Goal: Task Accomplishment & Management: Use online tool/utility

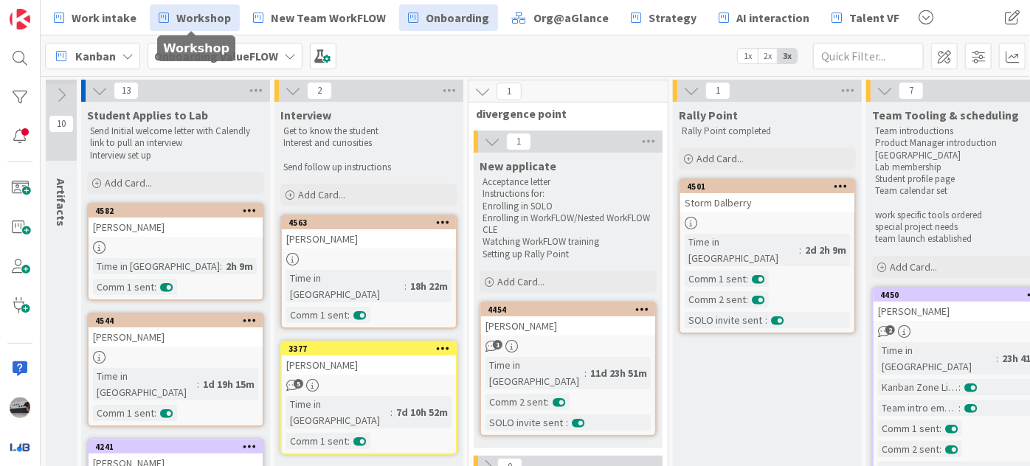
click at [204, 22] on span "Workshop" at bounding box center [203, 18] width 55 height 18
click at [252, 61] on b "Onboarding ValueFLOW" at bounding box center [216, 56] width 124 height 15
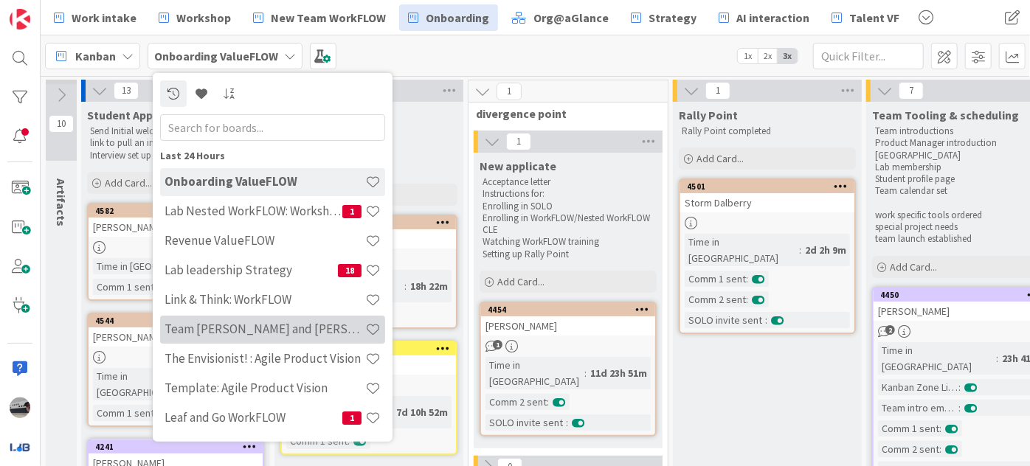
click at [281, 322] on h4 "Team Geethika and Roy" at bounding box center [265, 329] width 201 height 15
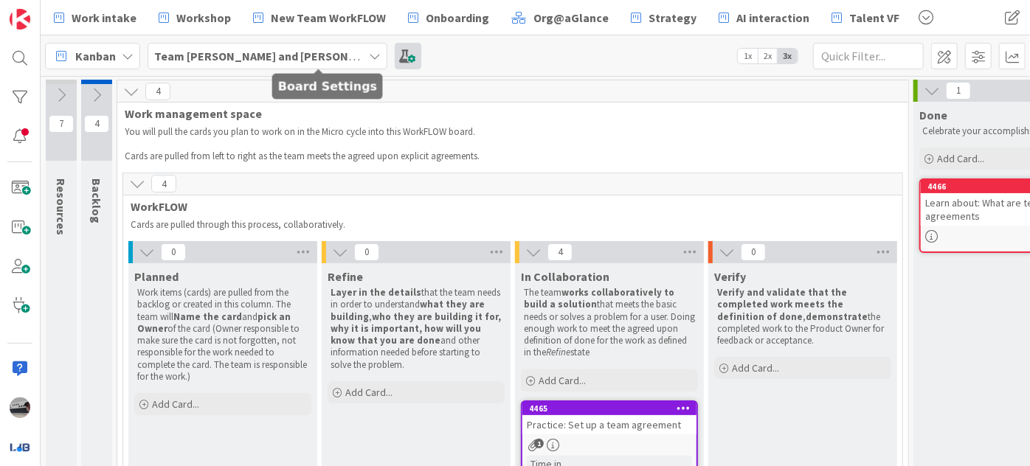
click at [395, 64] on span at bounding box center [408, 56] width 27 height 27
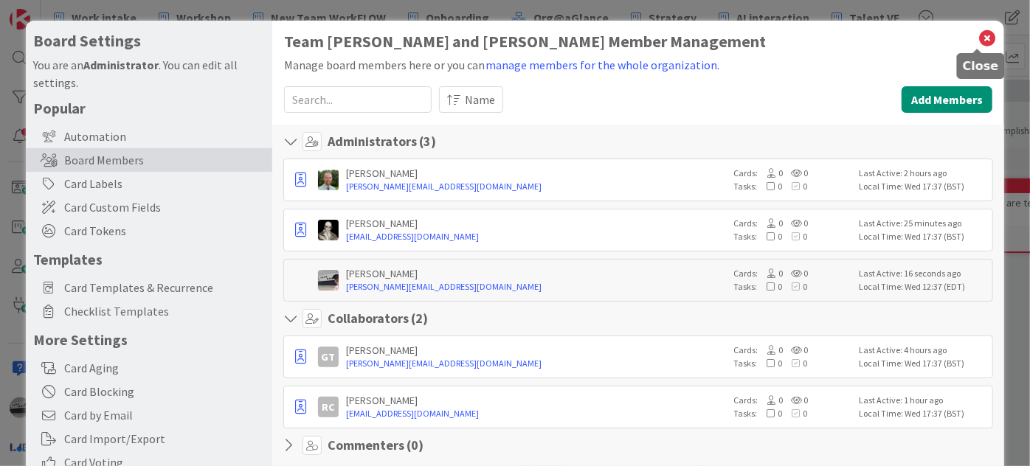
click at [982, 34] on icon at bounding box center [987, 38] width 19 height 21
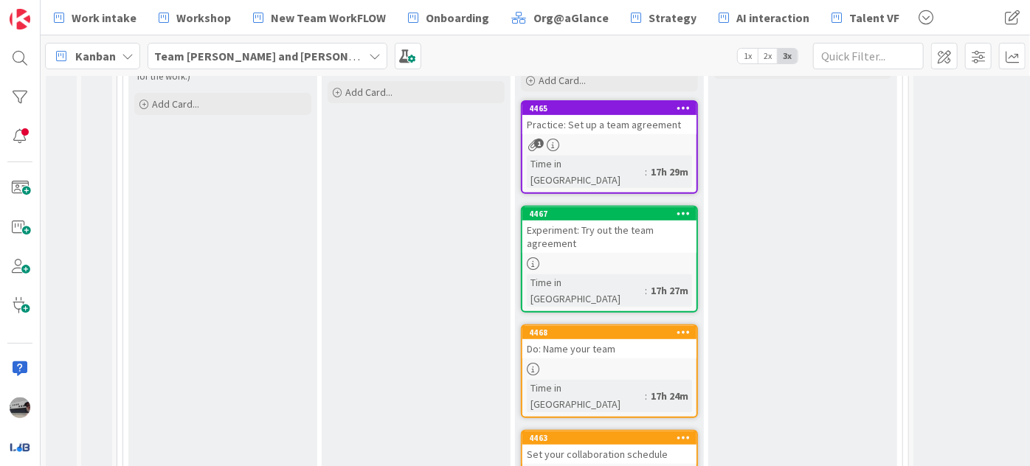
scroll to position [334, 0]
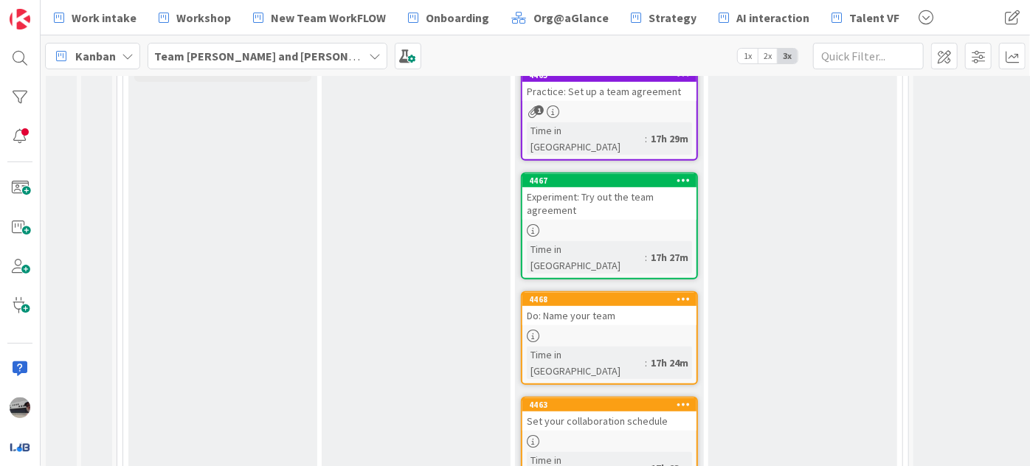
click at [613, 306] on div "Do: Name your team" at bounding box center [610, 315] width 174 height 19
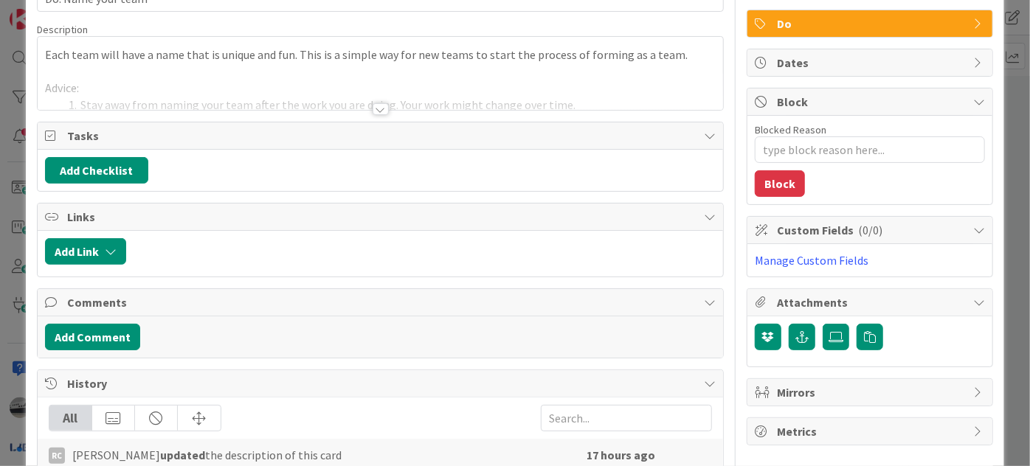
scroll to position [268, 0]
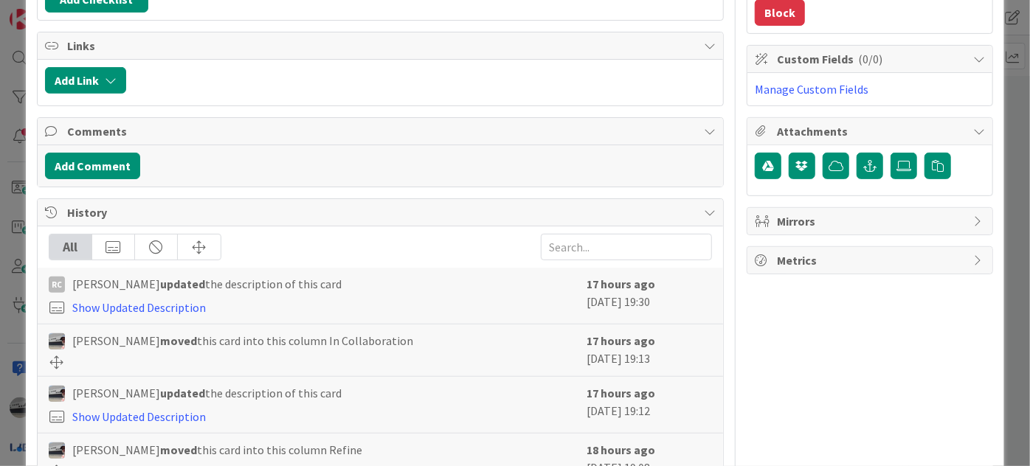
type textarea "x"
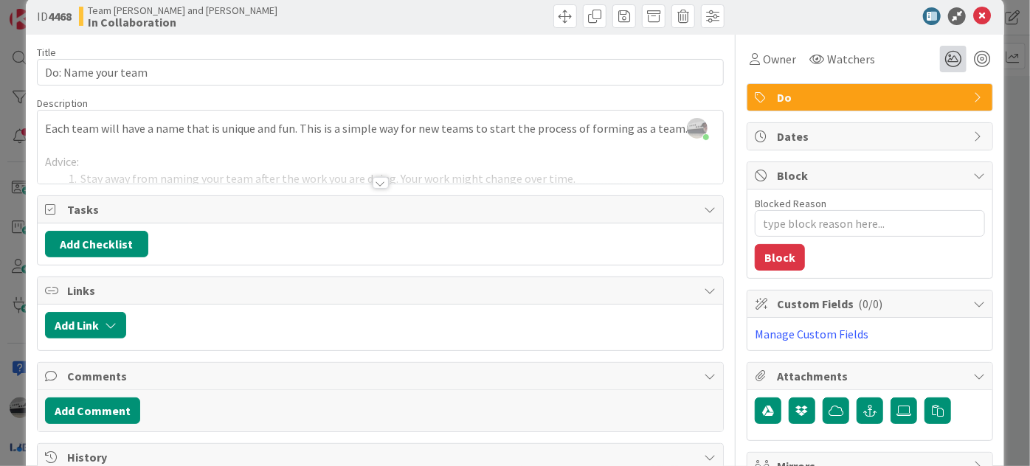
scroll to position [0, 0]
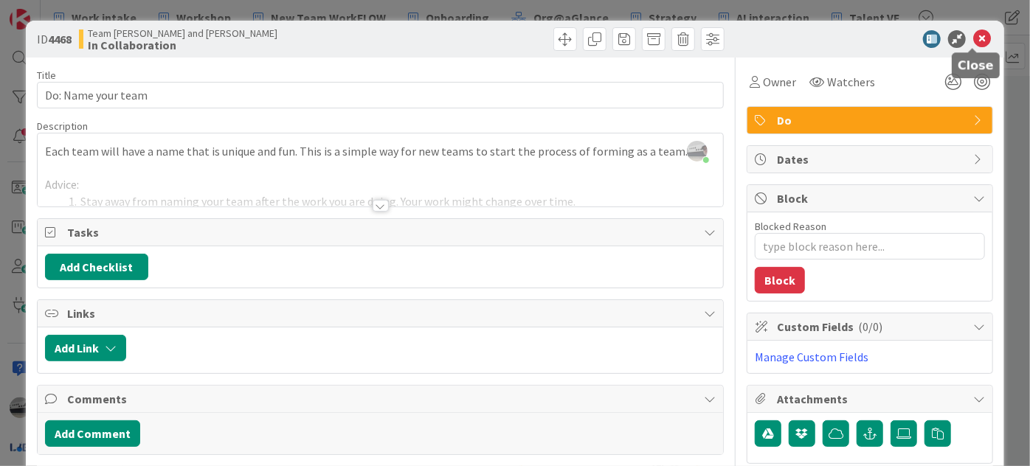
click at [973, 38] on icon at bounding box center [982, 39] width 18 height 18
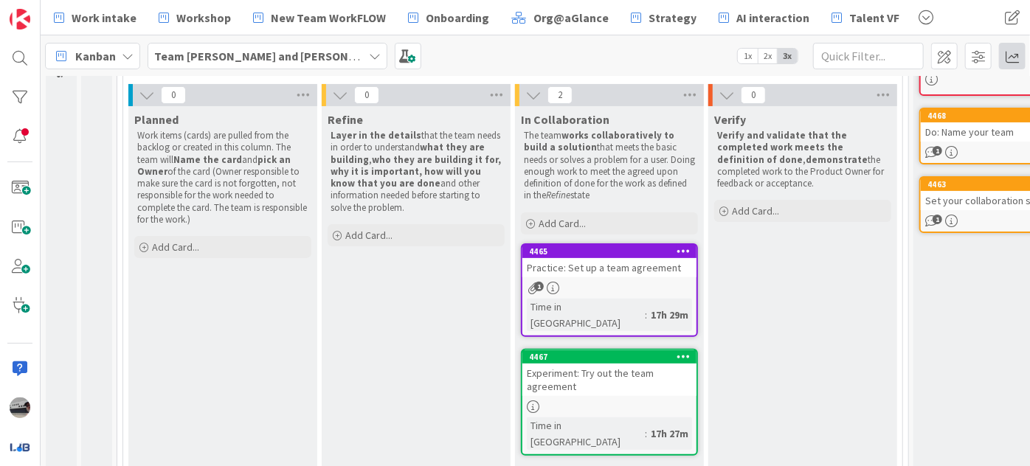
scroll to position [69, 0]
